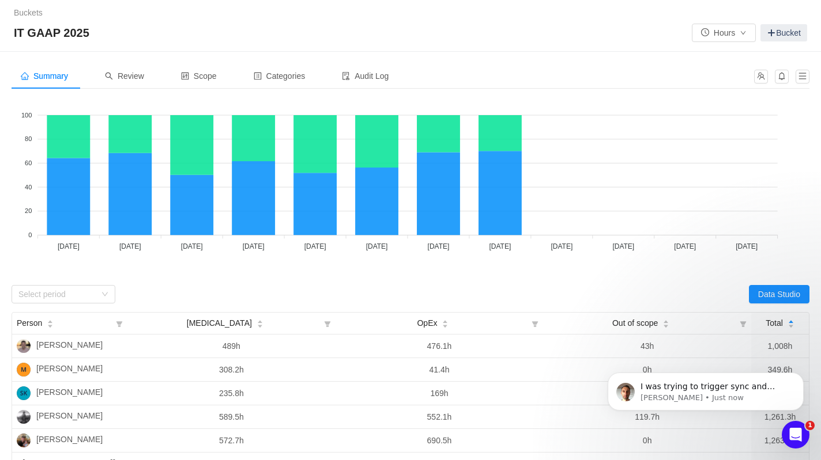
click at [486, 64] on div "Summary Review Scope Categories Audit Log" at bounding box center [379, 76] width 735 height 26
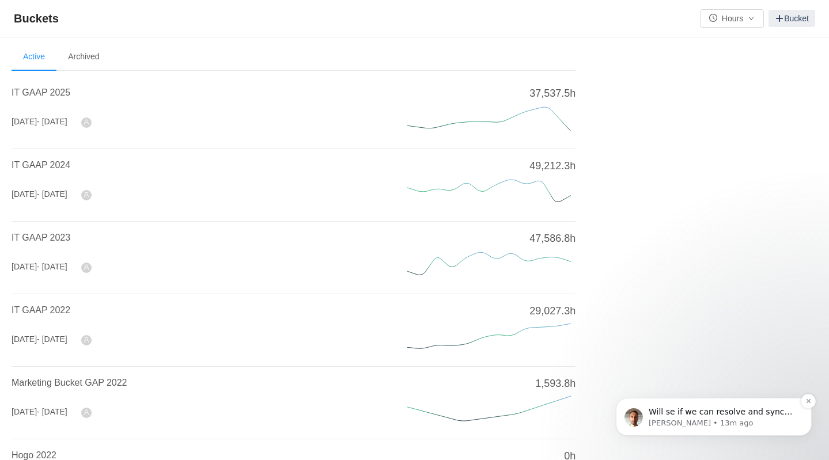
click at [708, 415] on p "Will se if we can resolve and sync before the call later [DATE]." at bounding box center [723, 413] width 149 height 12
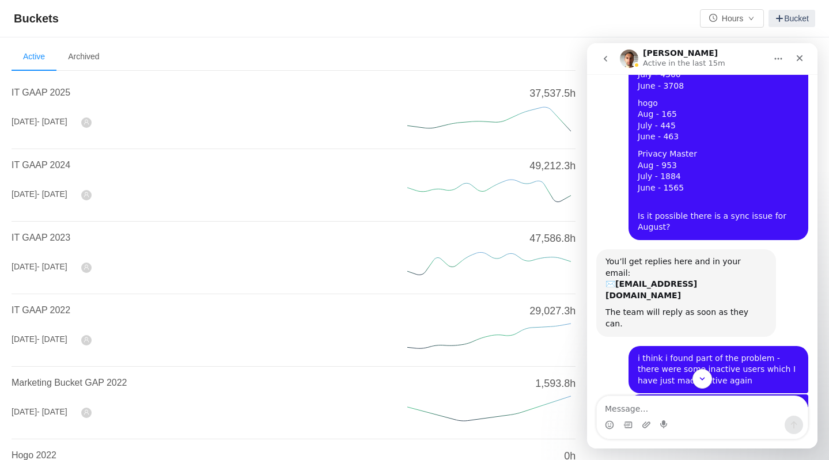
scroll to position [341, 0]
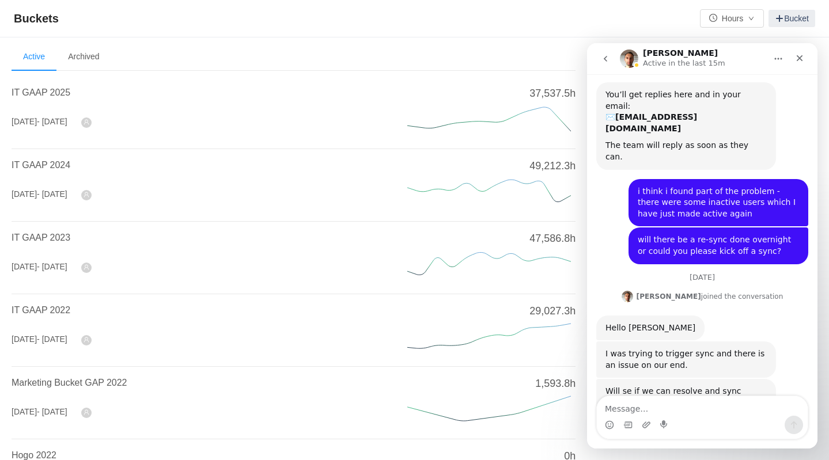
click at [656, 405] on textarea "Message…" at bounding box center [702, 406] width 211 height 20
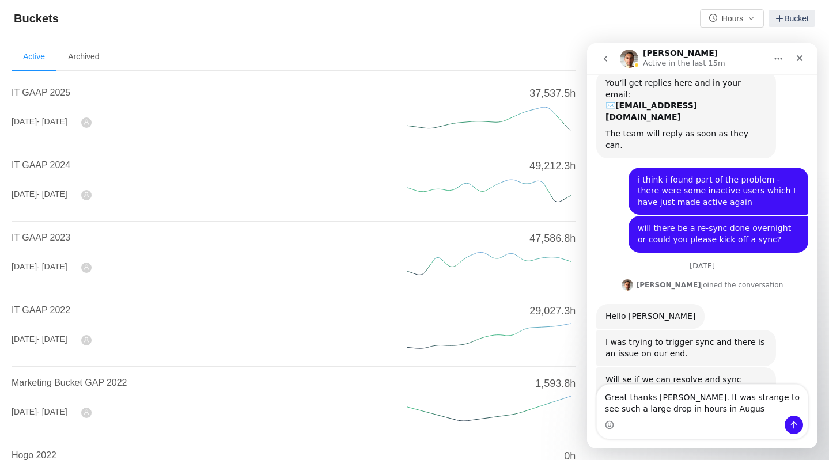
type textarea "Great thanks [PERSON_NAME]. It was strange to see such a large drop in hours in…"
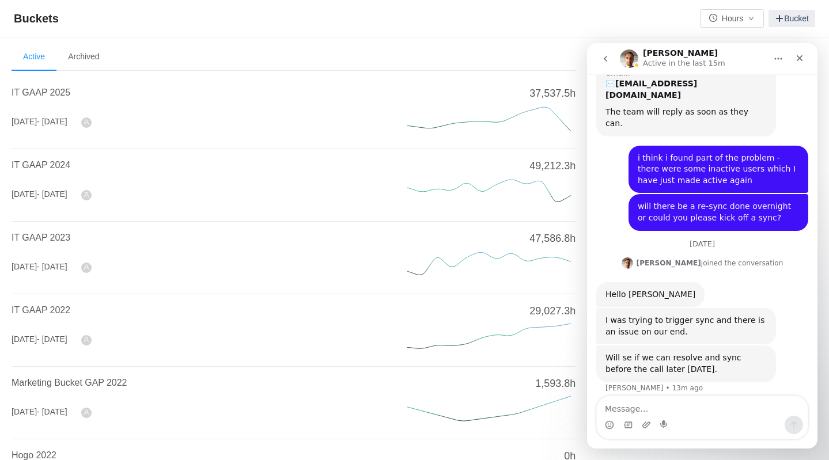
scroll to position [387, 0]
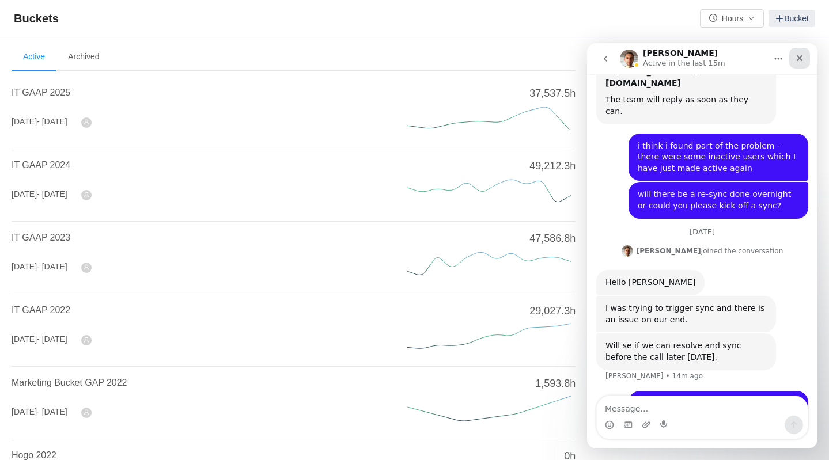
click at [799, 60] on icon "Close" at bounding box center [799, 58] width 9 height 9
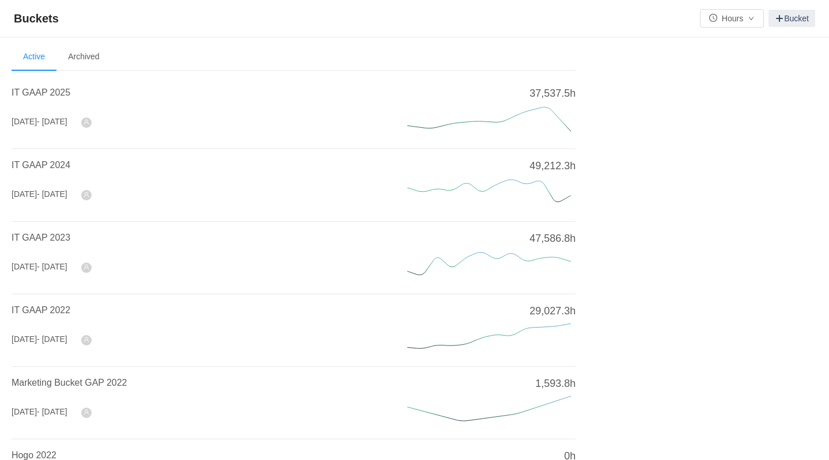
scroll to position [0, 0]
